Goal: Information Seeking & Learning: Learn about a topic

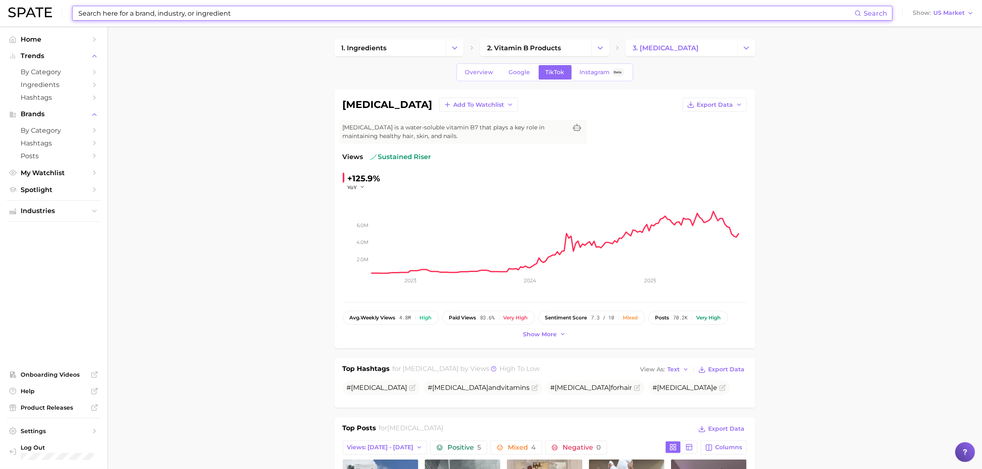
click at [241, 11] on input at bounding box center [465, 13] width 777 height 14
click at [249, 15] on input at bounding box center [465, 13] width 777 height 14
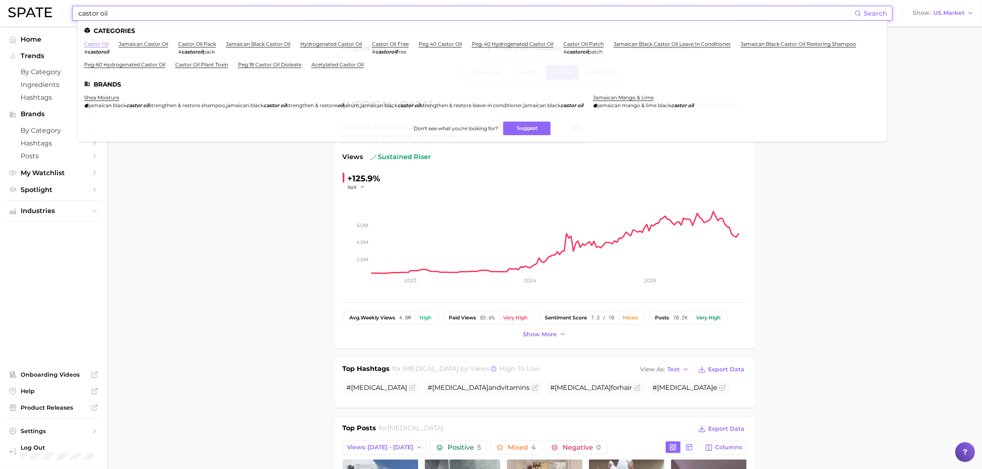
type input "castor oil"
click at [93, 46] on link "castor oil" at bounding box center [96, 44] width 24 height 6
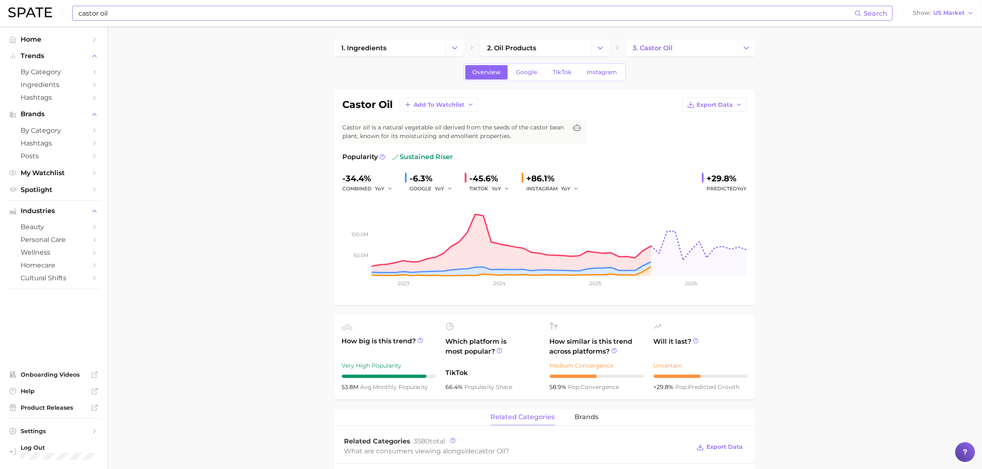
click at [157, 12] on input "castor oil" at bounding box center [465, 13] width 777 height 14
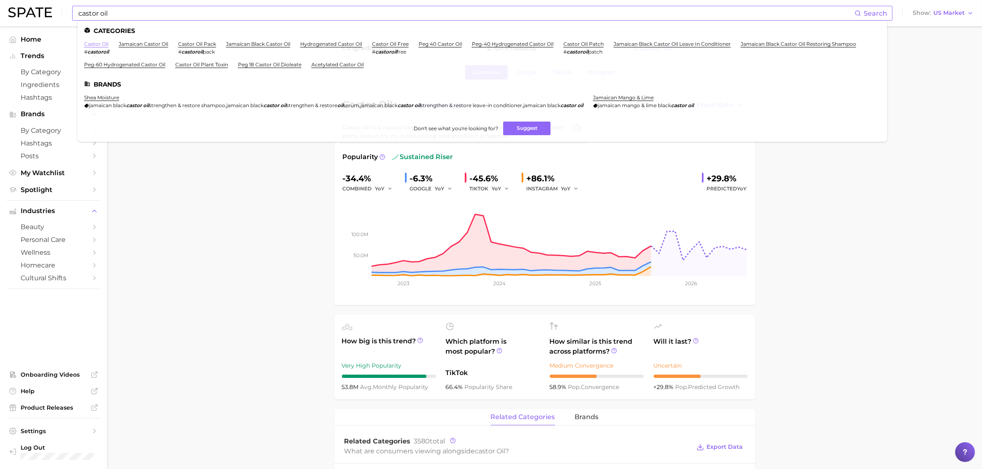
click at [97, 45] on link "castor oil" at bounding box center [96, 44] width 24 height 6
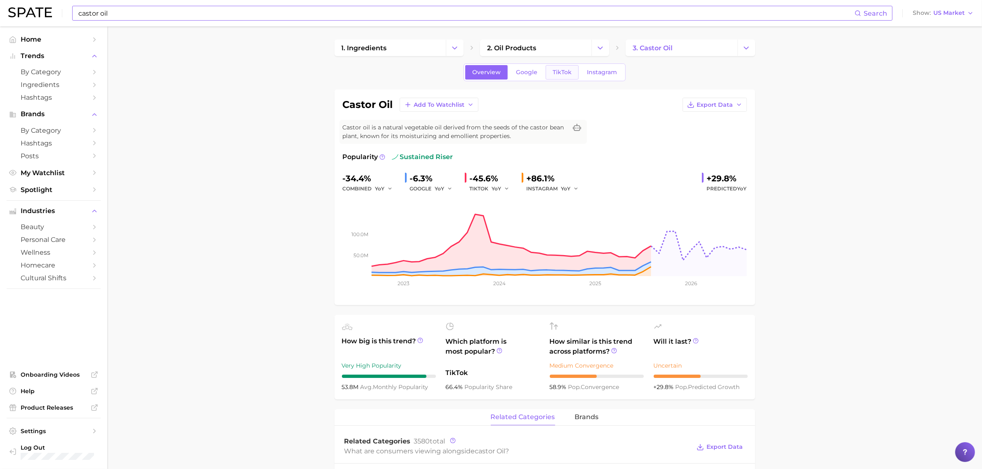
click at [559, 75] on span "TikTok" at bounding box center [561, 72] width 19 height 7
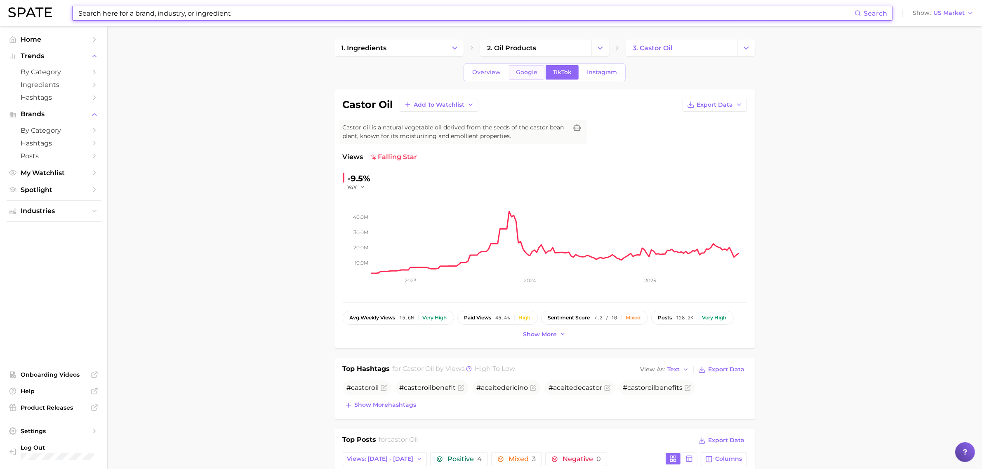
click at [518, 73] on span "Google" at bounding box center [526, 72] width 21 height 7
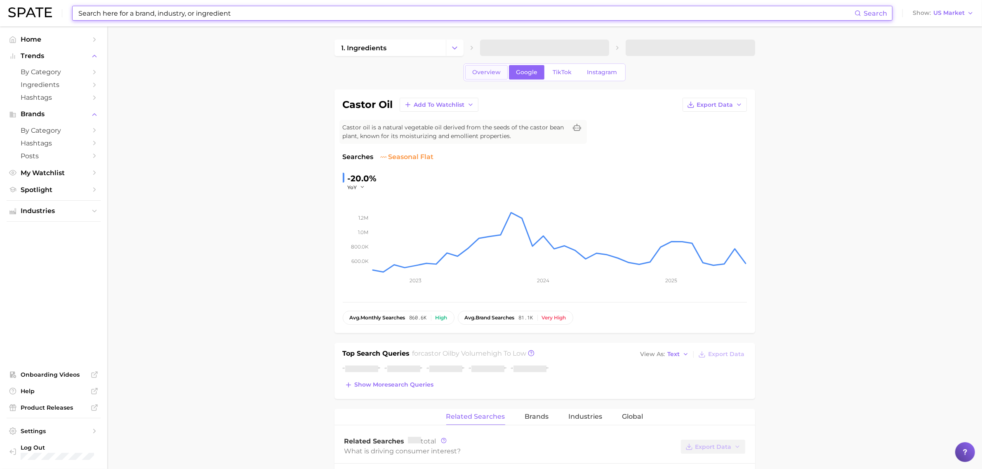
click at [479, 72] on span "Overview" at bounding box center [486, 72] width 28 height 7
